Goal: Transaction & Acquisition: Subscribe to service/newsletter

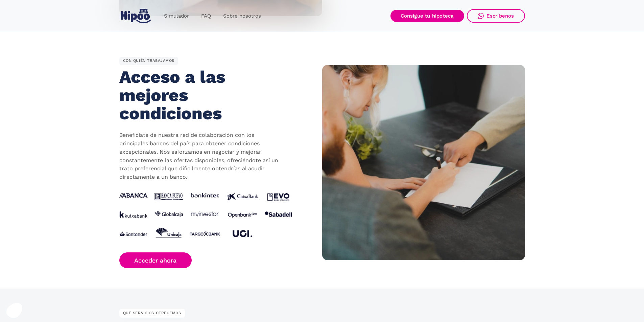
scroll to position [418, 0]
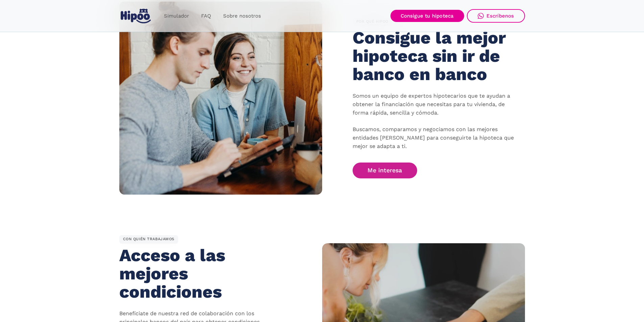
click at [385, 172] on link "Me interesa" at bounding box center [385, 171] width 65 height 16
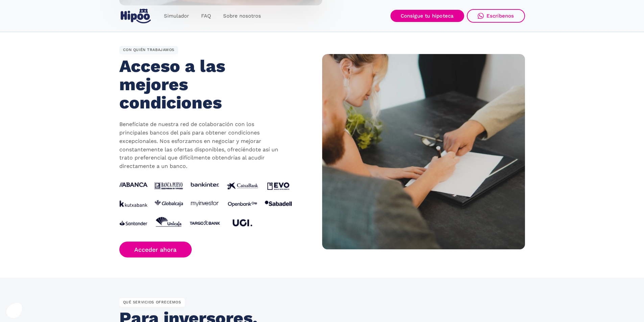
scroll to position [630, 0]
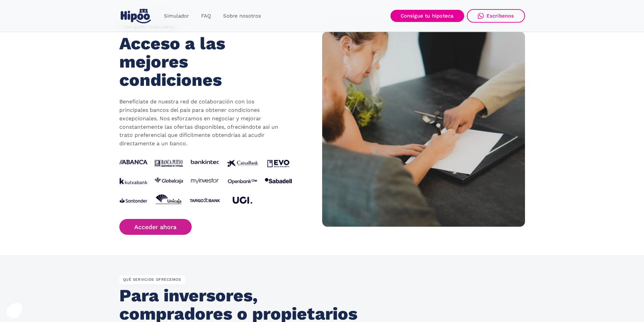
click at [167, 226] on link "Acceder ahora" at bounding box center [155, 227] width 73 height 16
